Goal: Transaction & Acquisition: Purchase product/service

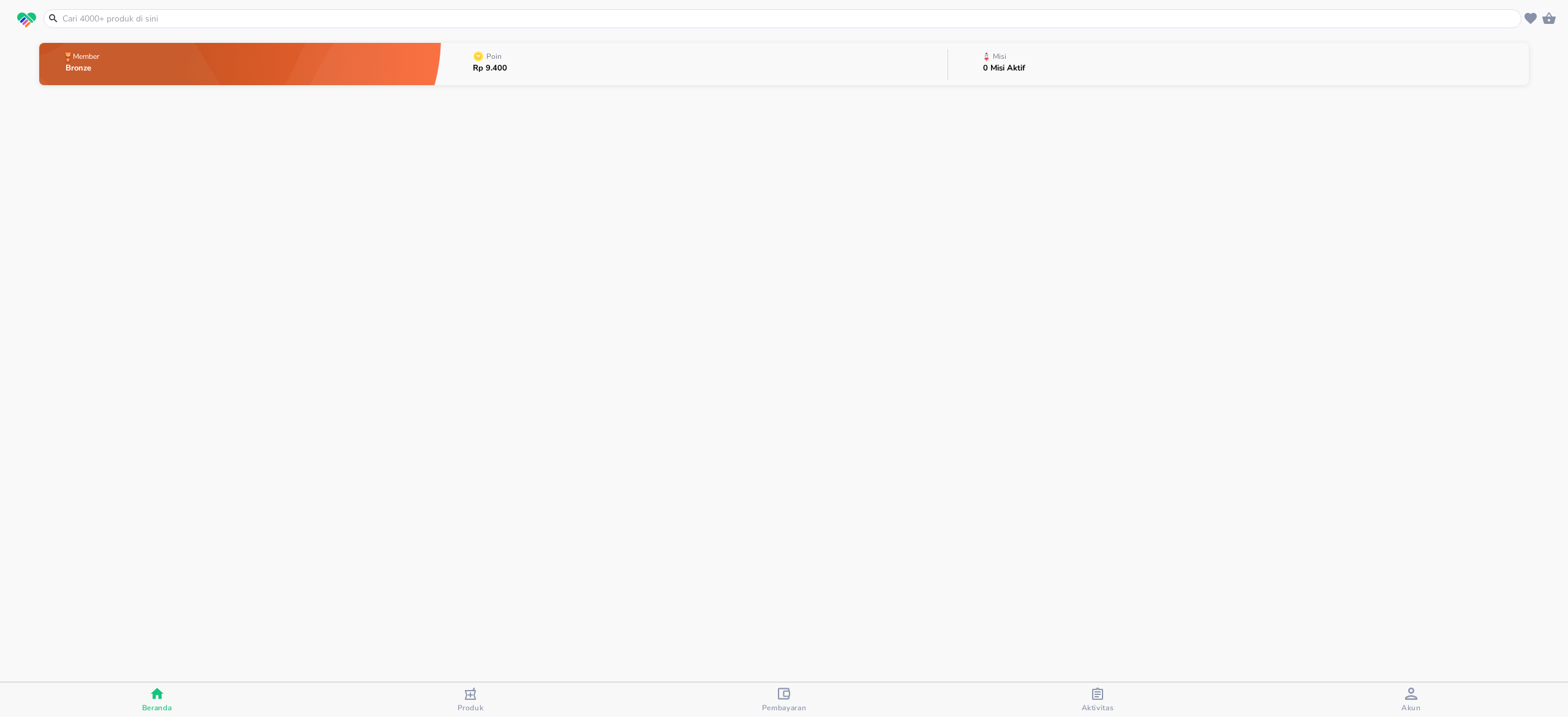
click at [788, 689] on icon "button" at bounding box center [784, 693] width 12 height 12
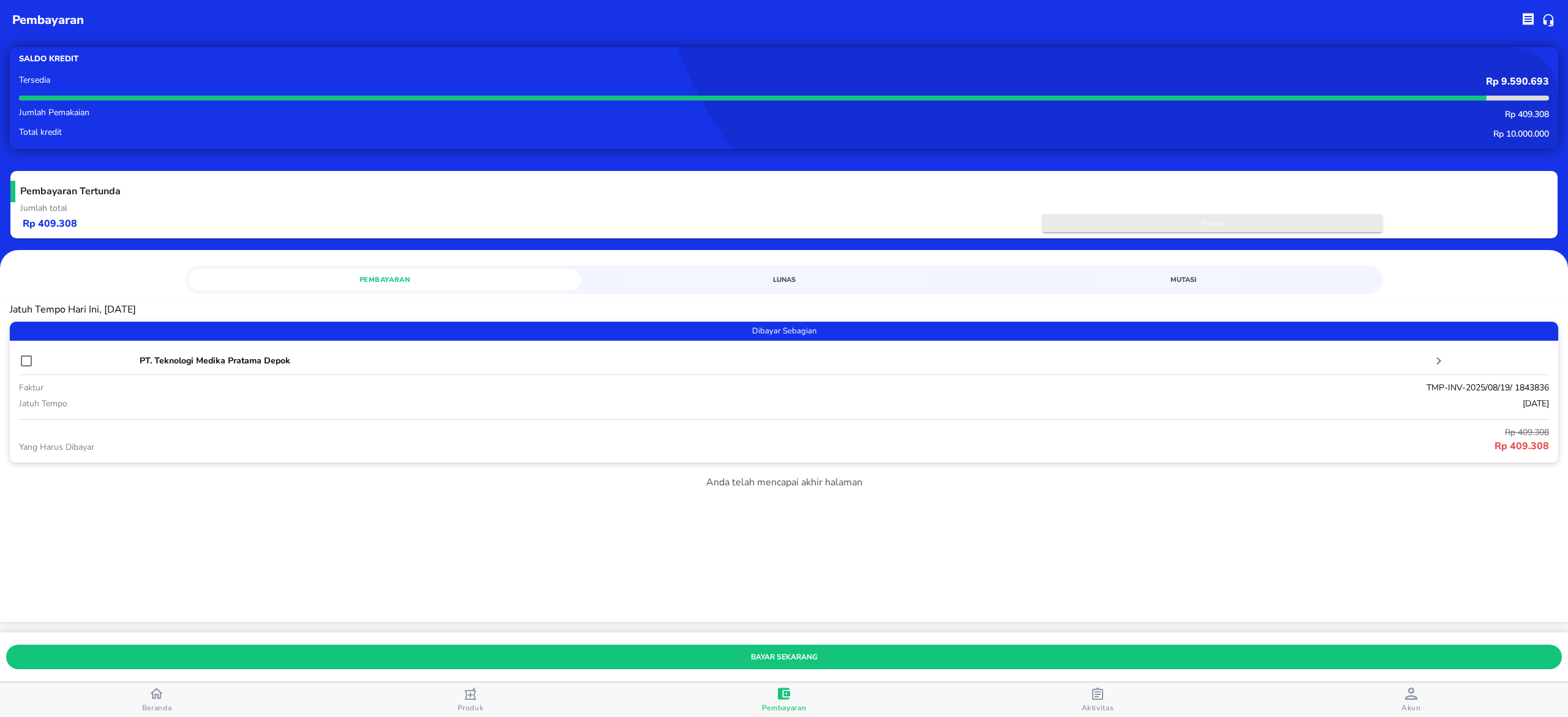
click at [1103, 220] on span "Proses" at bounding box center [1212, 223] width 328 height 13
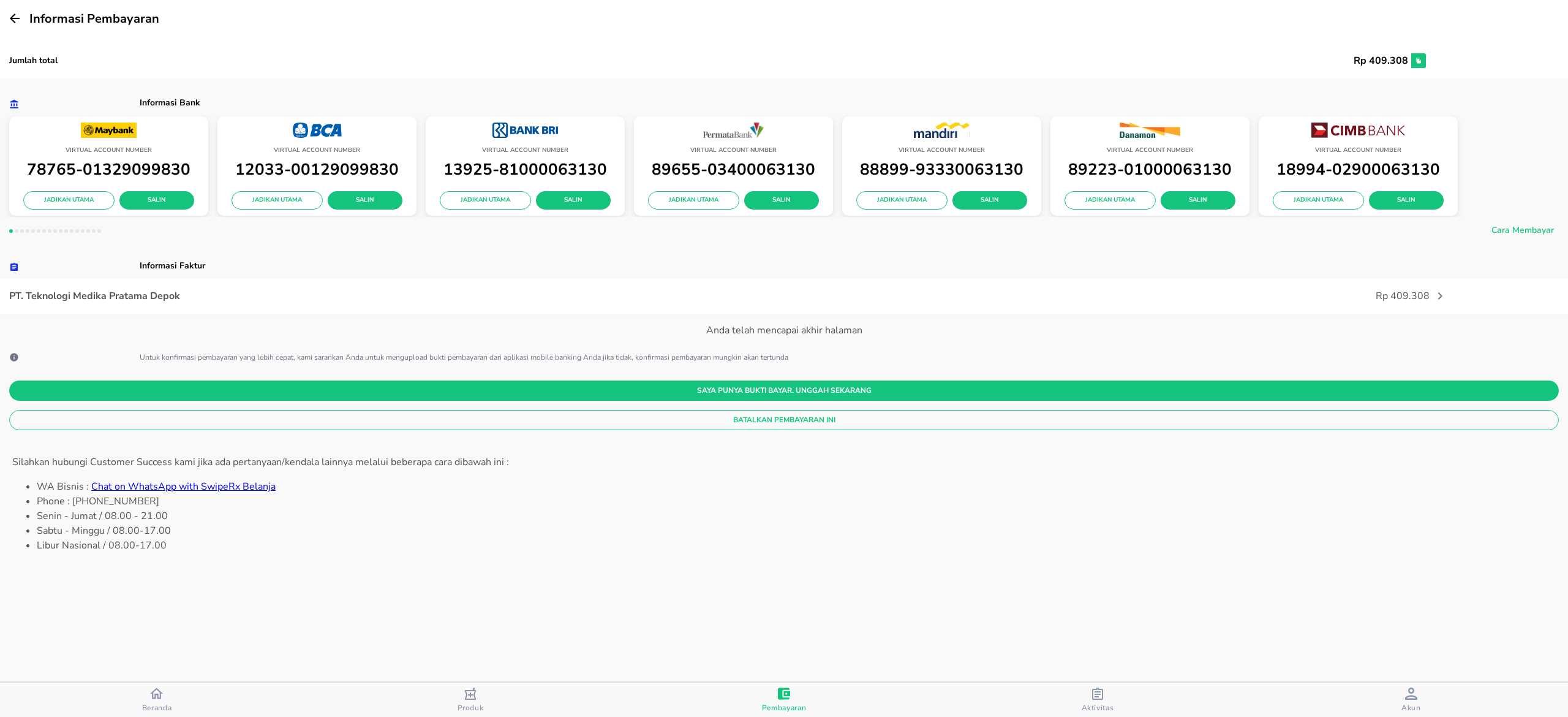
click at [728, 429] on div "Jumlah total Rp 409.308 Informasi Bank Virtual Account Number [FINANCIAL_ID] Ja…" at bounding box center [784, 336] width 1568 height 599
click at [731, 421] on span "Batalkan Pembayaran Ini" at bounding box center [784, 420] width 1530 height 13
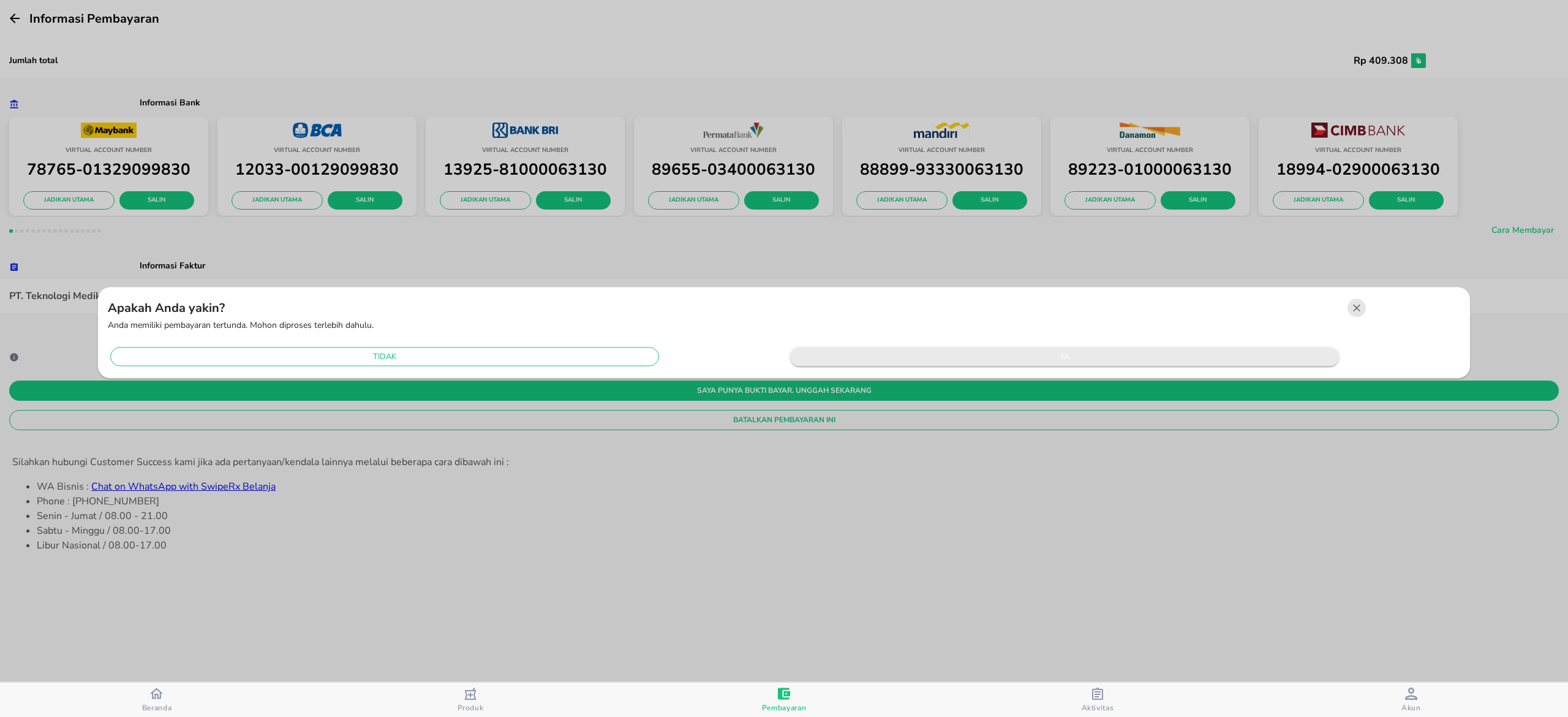
click at [1034, 359] on span "ya" at bounding box center [1064, 357] width 536 height 14
